Goal: Task Accomplishment & Management: Use online tool/utility

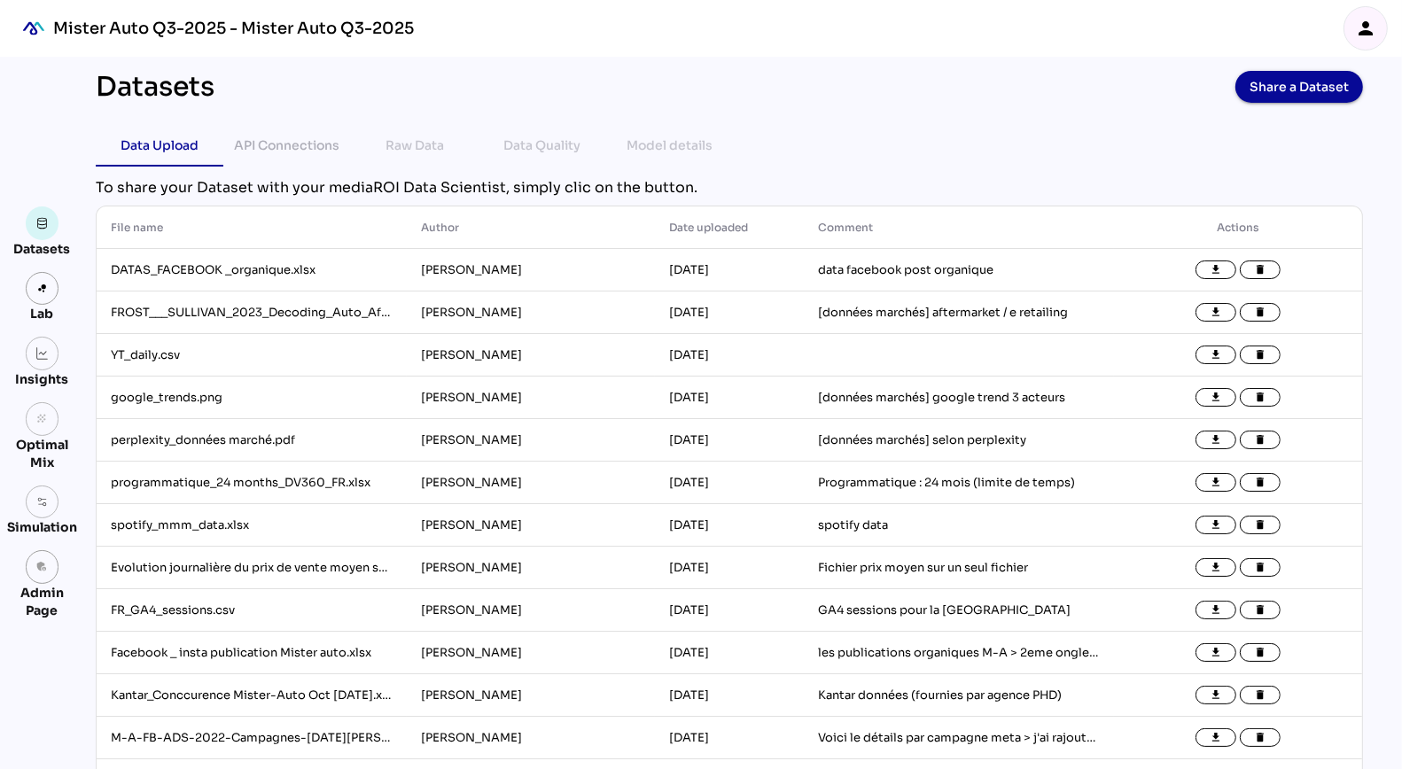
click at [1364, 23] on icon "person" at bounding box center [1365, 28] width 21 height 21
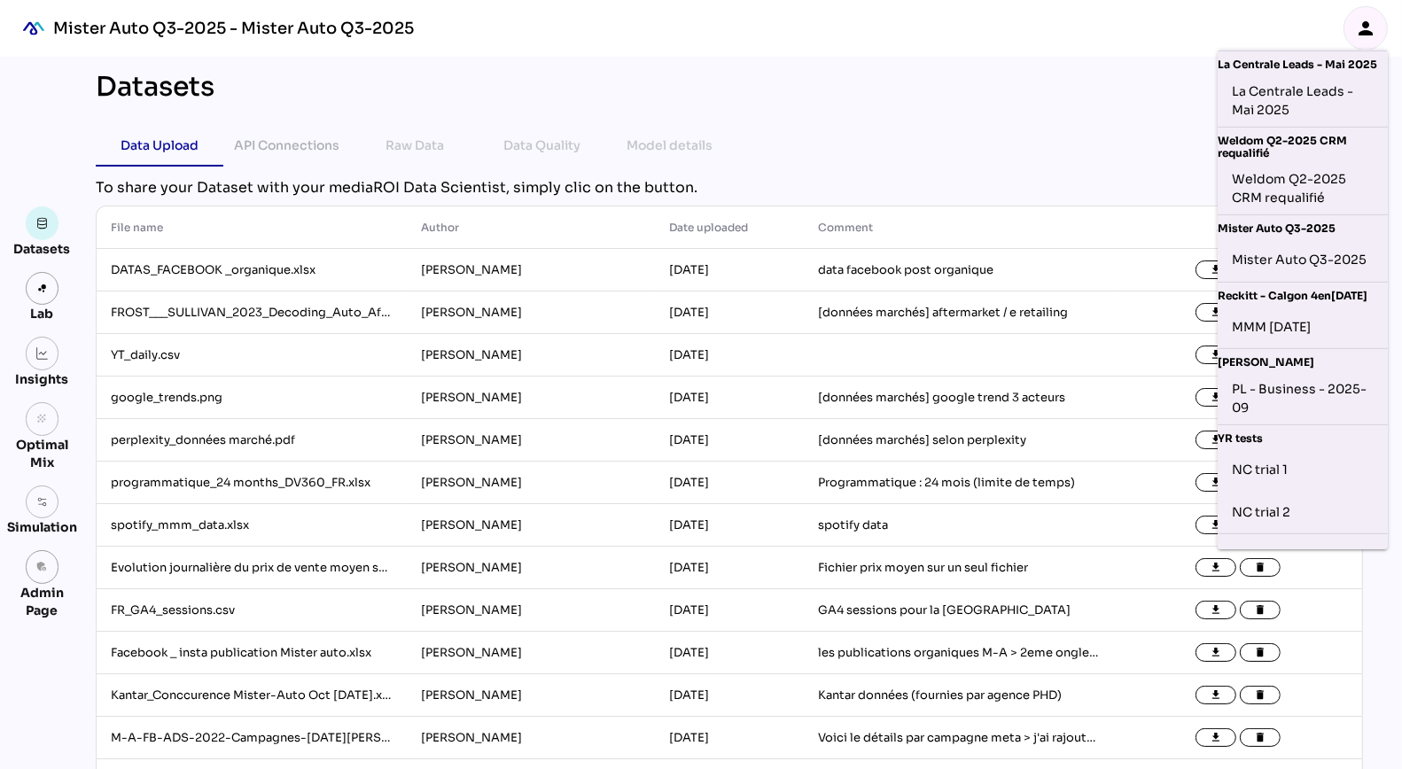
scroll to position [564, 0]
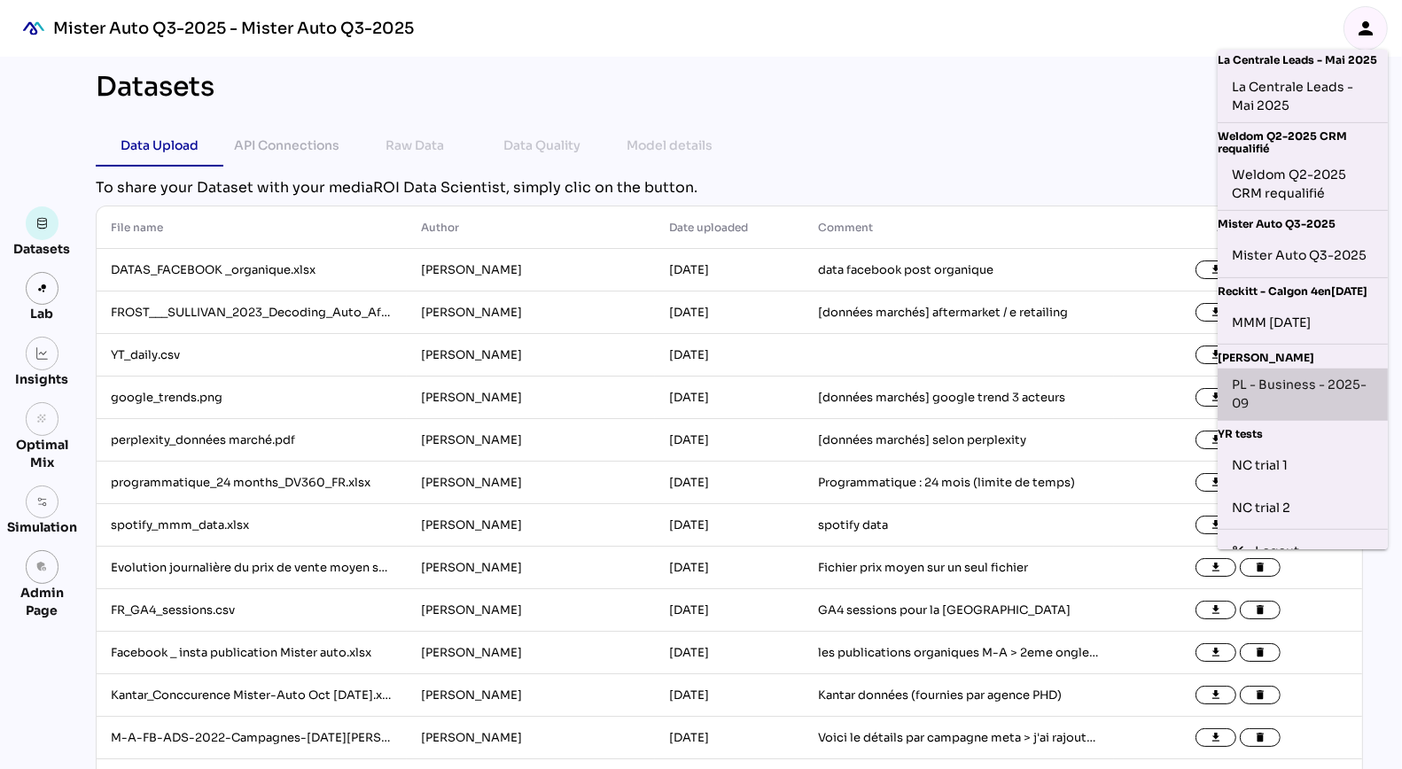
click at [1293, 413] on div "PL - Business - 2025-09" at bounding box center [1303, 394] width 142 height 37
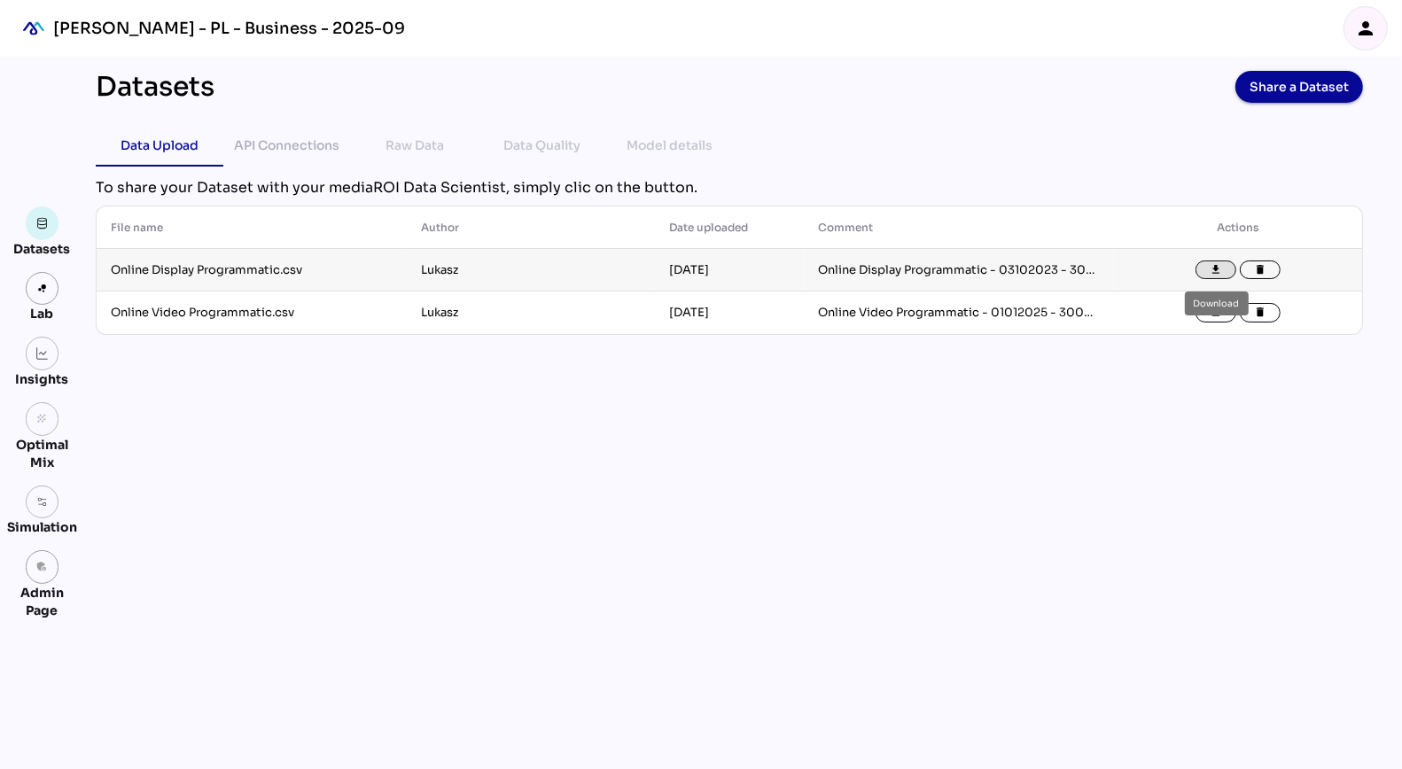
click at [1210, 264] on icon "file_download" at bounding box center [1216, 270] width 12 height 12
click at [1218, 313] on icon "file_download" at bounding box center [1216, 313] width 12 height 12
